Goal: Task Accomplishment & Management: Manage account settings

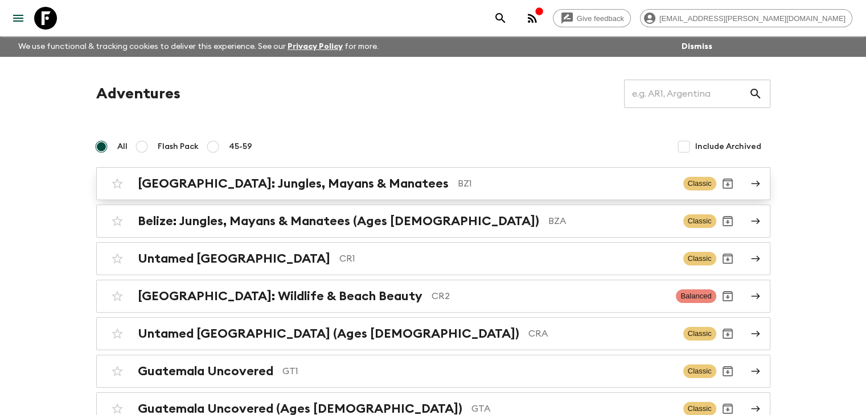
click at [257, 191] on h2 "[GEOGRAPHIC_DATA]: Jungles, Mayans & Manatees" at bounding box center [293, 183] width 311 height 15
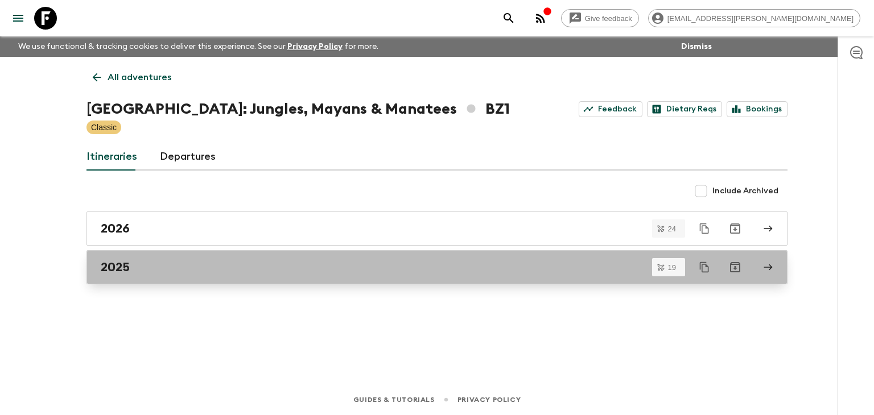
click at [128, 267] on h2 "2025" at bounding box center [115, 267] width 29 height 15
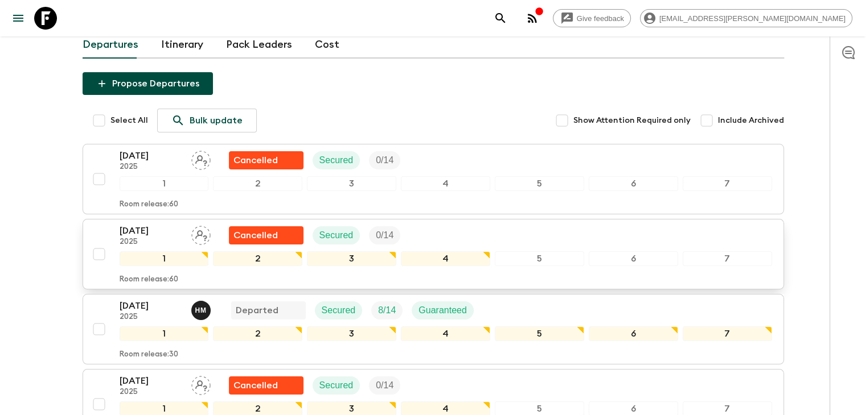
scroll to position [150, 0]
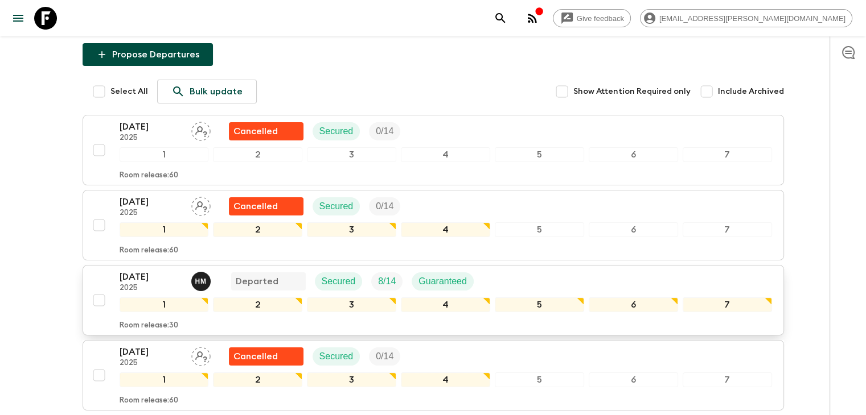
click at [150, 270] on p "[DATE]" at bounding box center [151, 277] width 63 height 14
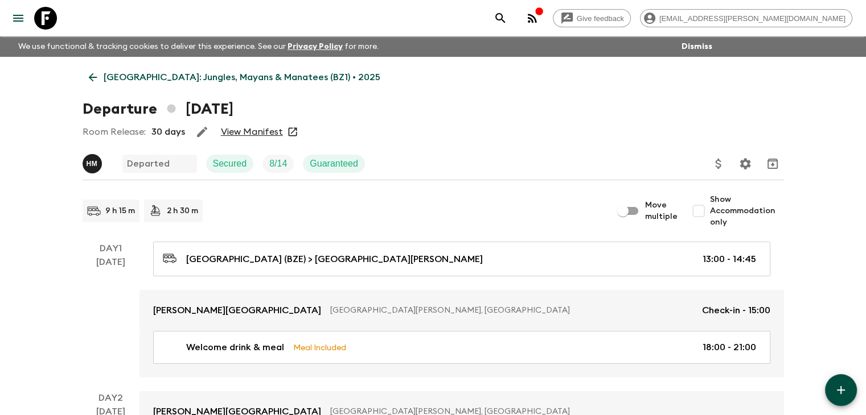
click at [255, 134] on link "View Manifest" at bounding box center [252, 131] width 62 height 11
